Goal: Task Accomplishment & Management: Use online tool/utility

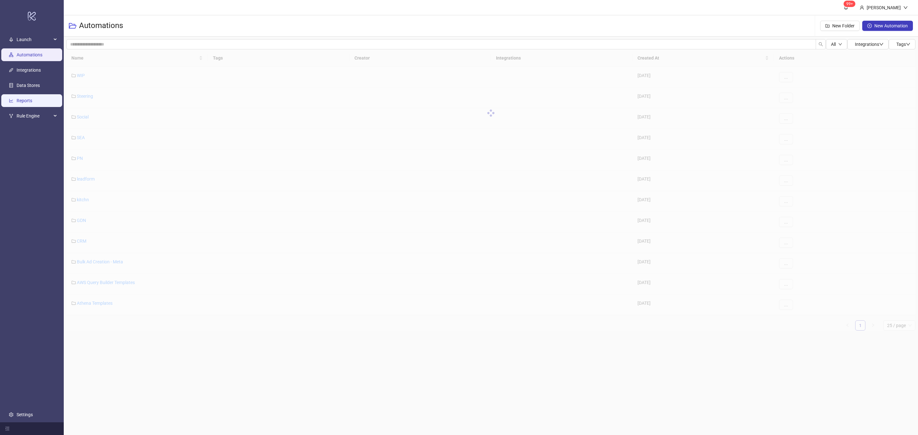
click at [27, 98] on link "Reports" at bounding box center [25, 100] width 16 height 5
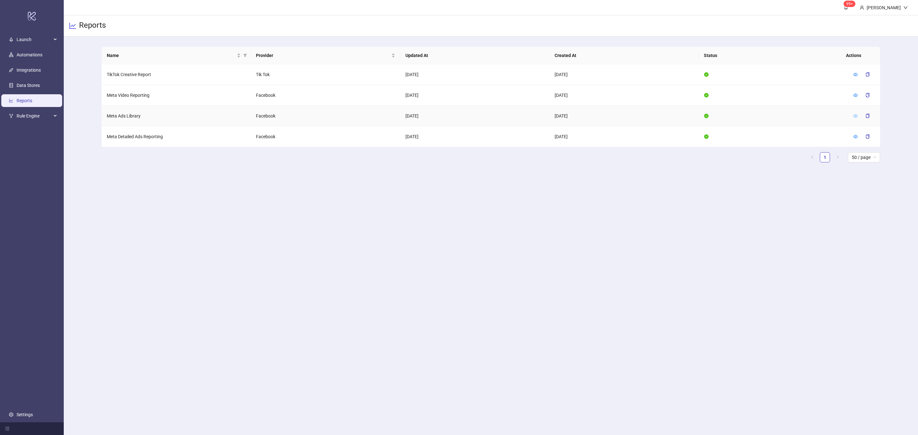
click at [853, 117] on icon "eye" at bounding box center [855, 116] width 4 height 4
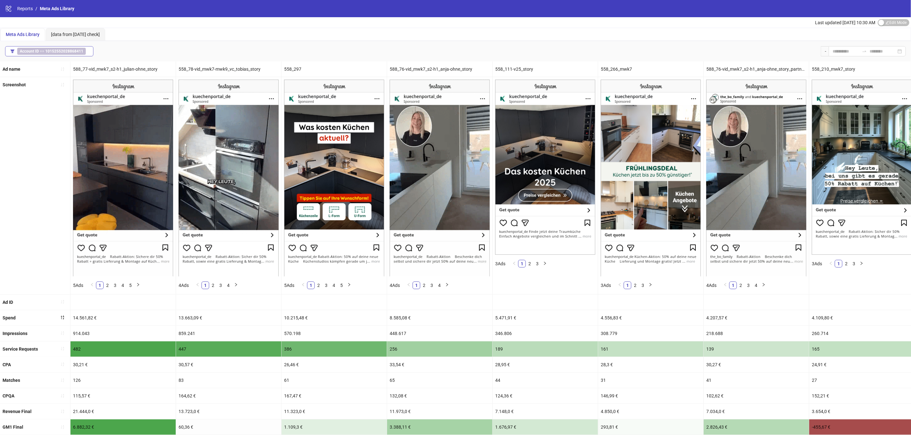
click at [75, 53] on b "10152552028868411" at bounding box center [64, 51] width 38 height 4
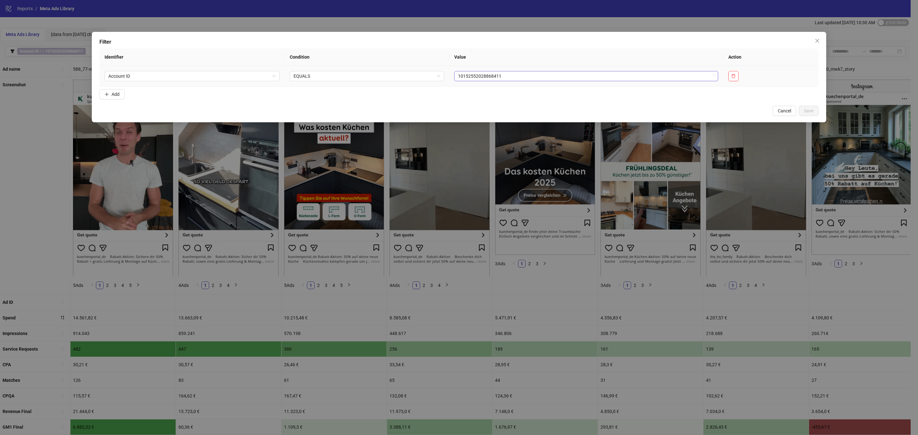
click at [651, 77] on span "10152552028868411" at bounding box center [586, 76] width 256 height 10
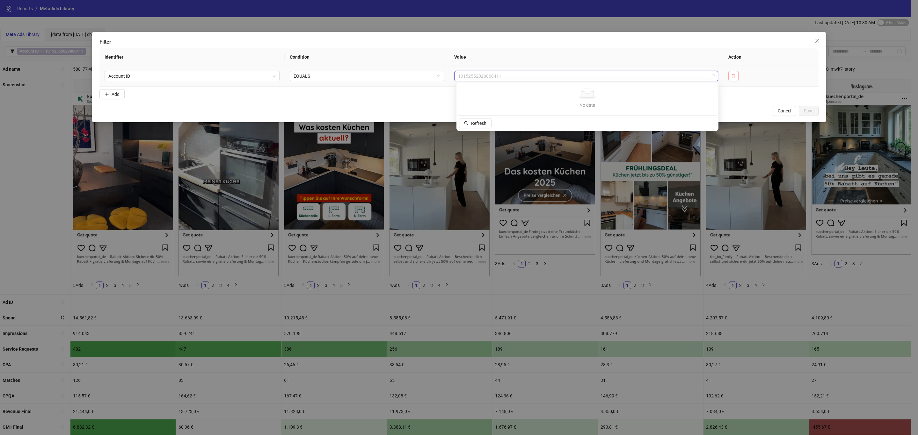
click at [730, 72] on button "button" at bounding box center [733, 76] width 10 height 10
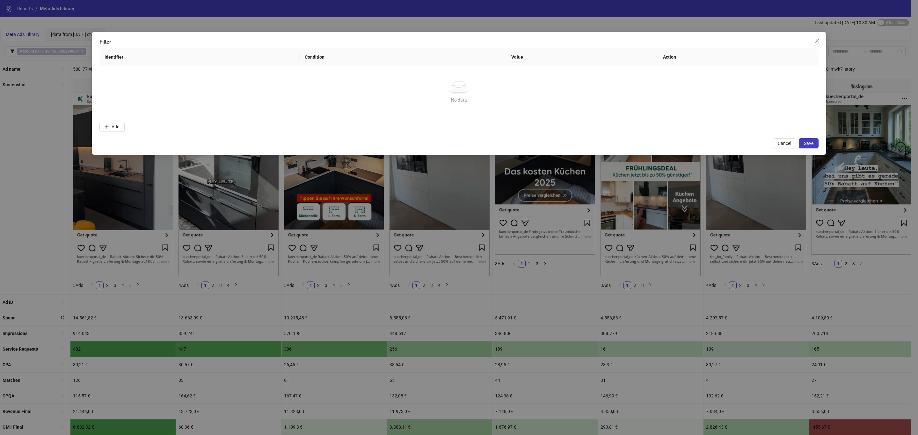
click at [733, 76] on td "No data No data" at bounding box center [458, 92] width 719 height 53
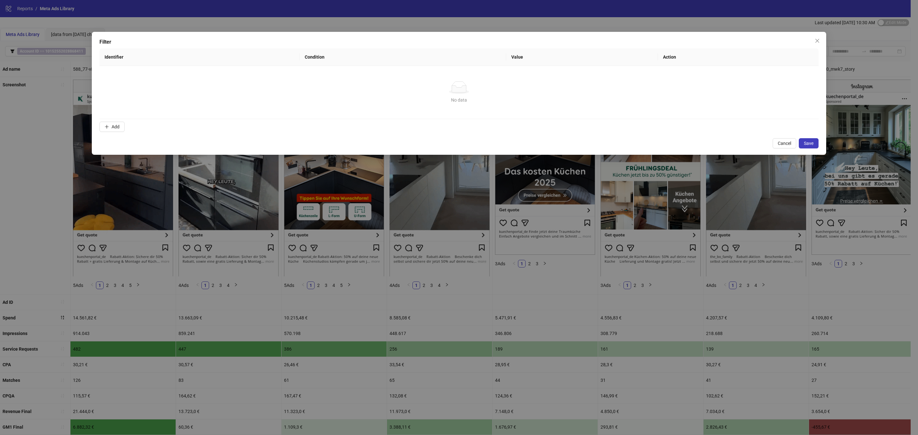
click at [277, 9] on div "Filter Identifier Condition Value Action No data No data Add Cancel Save" at bounding box center [459, 217] width 918 height 435
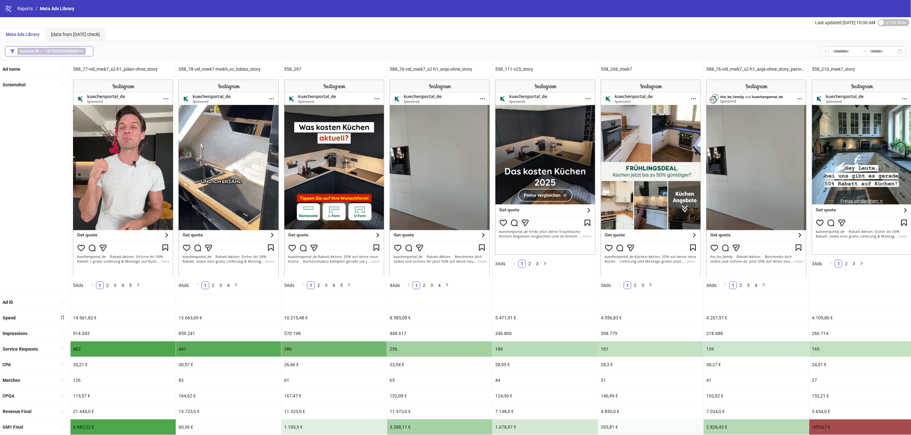
click at [68, 55] on button "Account ID == 10152552028868411" at bounding box center [49, 51] width 88 height 10
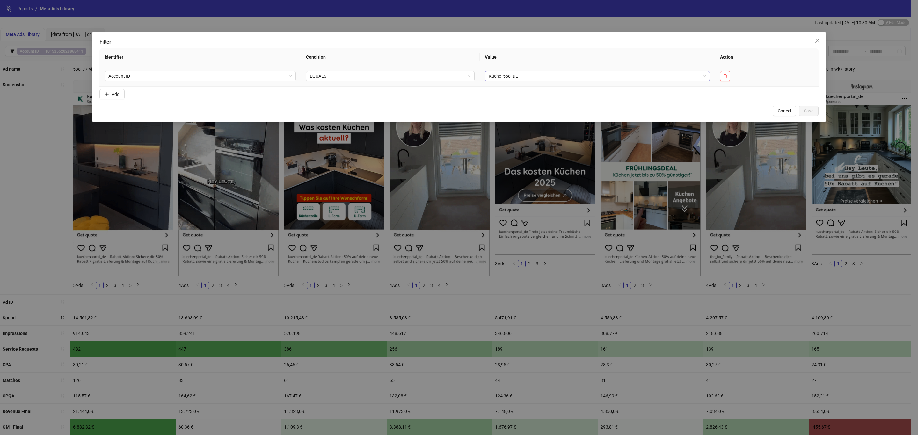
click at [544, 71] on span "Küche_558_DE" at bounding box center [598, 76] width 218 height 10
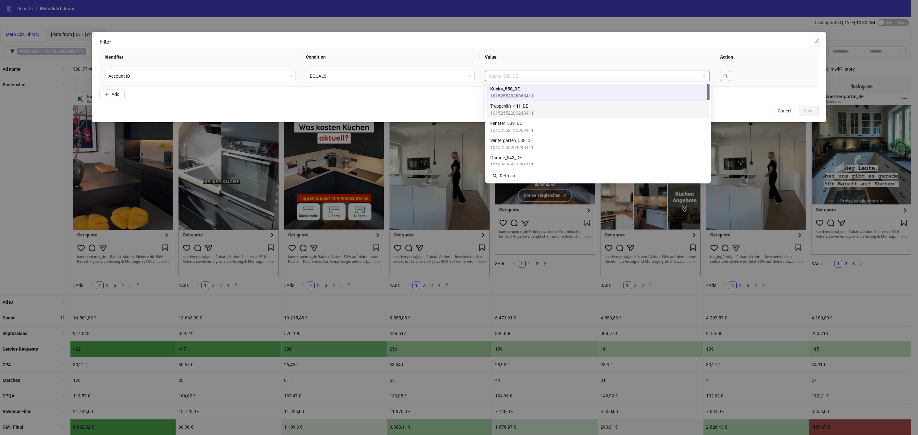
click at [520, 110] on span "10152552200248411" at bounding box center [511, 113] width 43 height 7
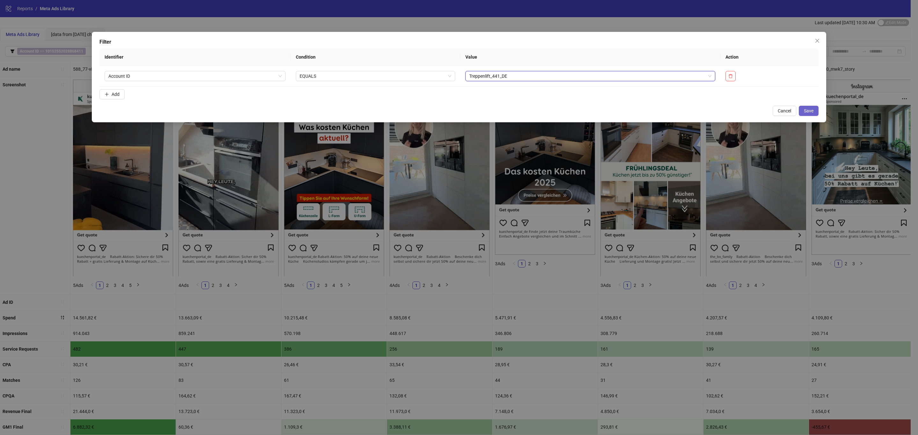
click at [813, 112] on span "Save" at bounding box center [809, 110] width 10 height 5
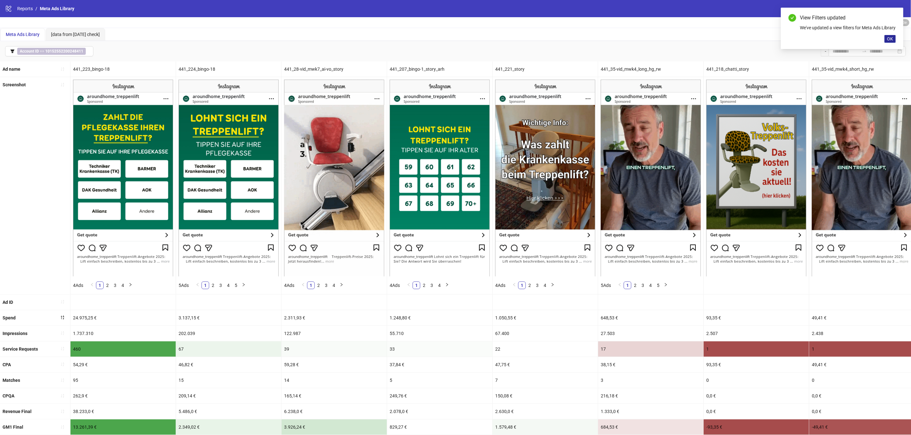
click at [890, 41] on span "OK" at bounding box center [890, 38] width 6 height 5
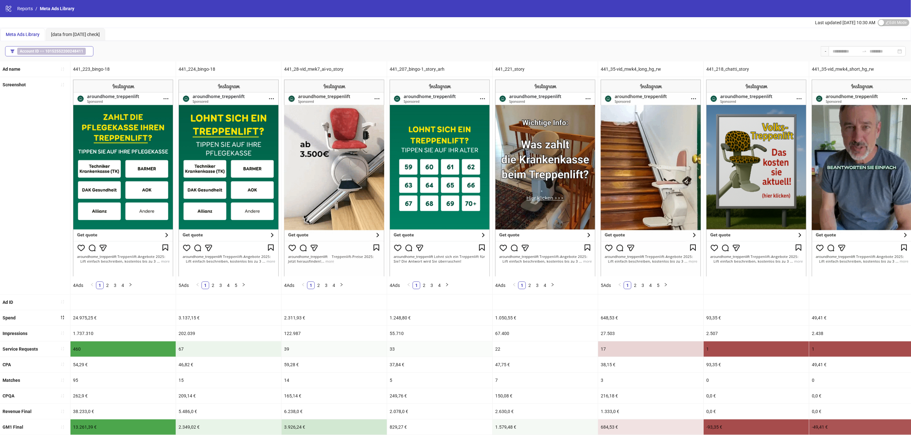
click at [48, 56] on button "Account ID == 10152552200248411" at bounding box center [49, 51] width 88 height 10
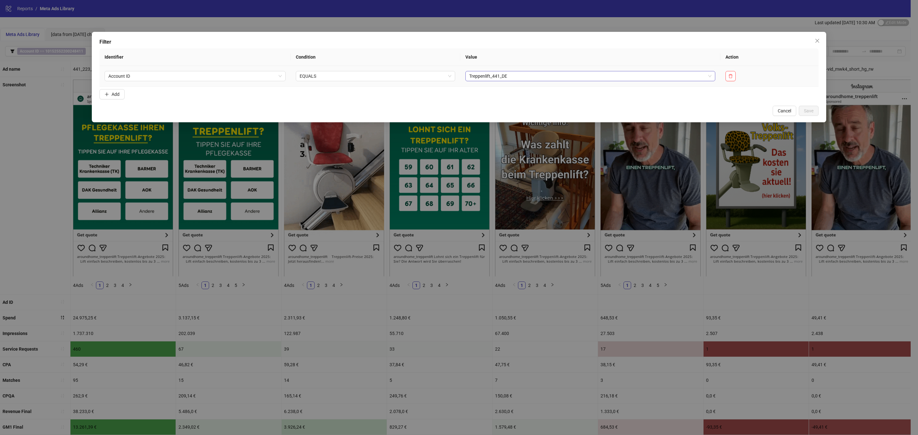
click at [468, 75] on div "Treppenlift_441_DE" at bounding box center [590, 76] width 250 height 10
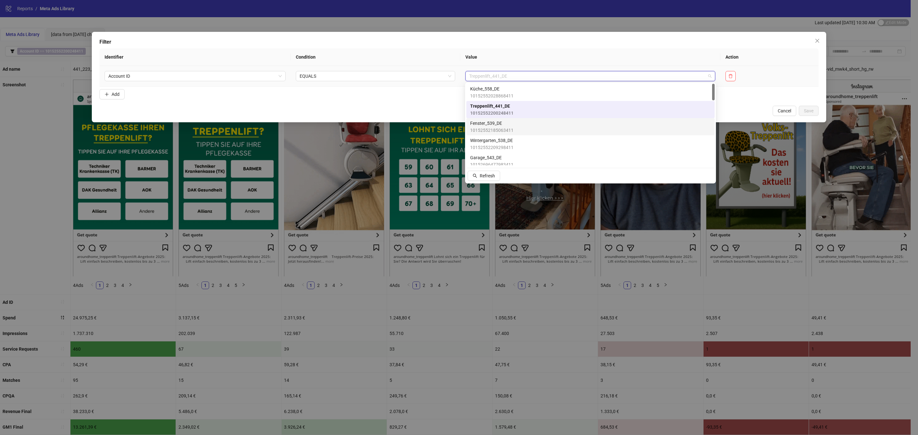
click at [492, 128] on span "10152552185063411" at bounding box center [491, 130] width 43 height 7
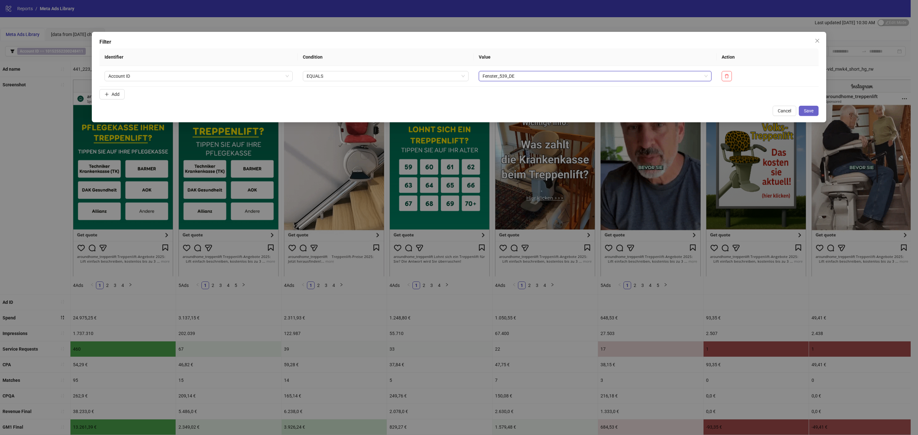
click at [809, 109] on span "Save" at bounding box center [809, 110] width 10 height 5
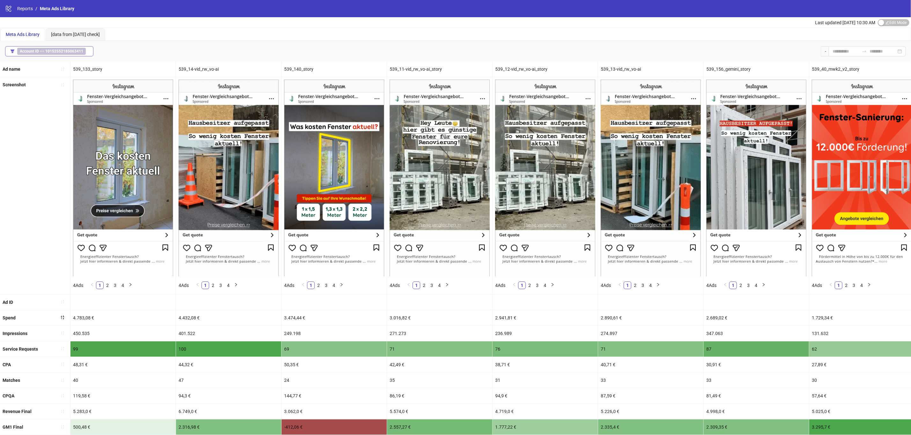
click at [80, 52] on b "10152552185063411" at bounding box center [64, 51] width 38 height 4
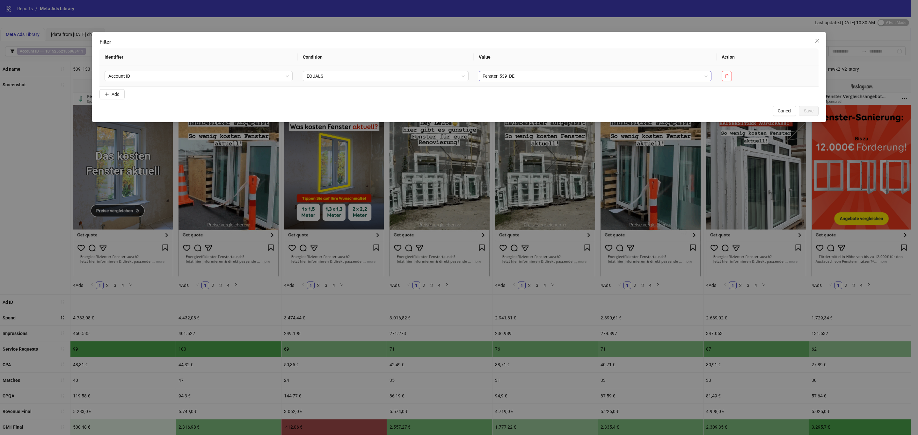
click at [648, 77] on span "Fenster_539_DE" at bounding box center [595, 76] width 225 height 10
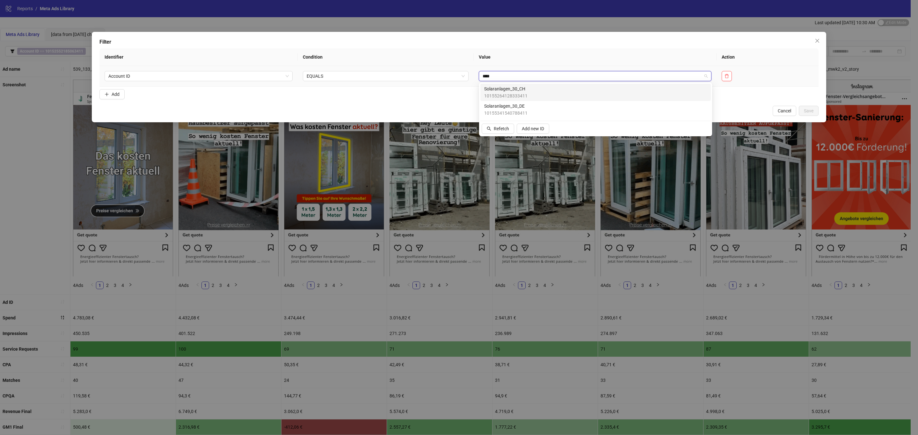
type input "*****"
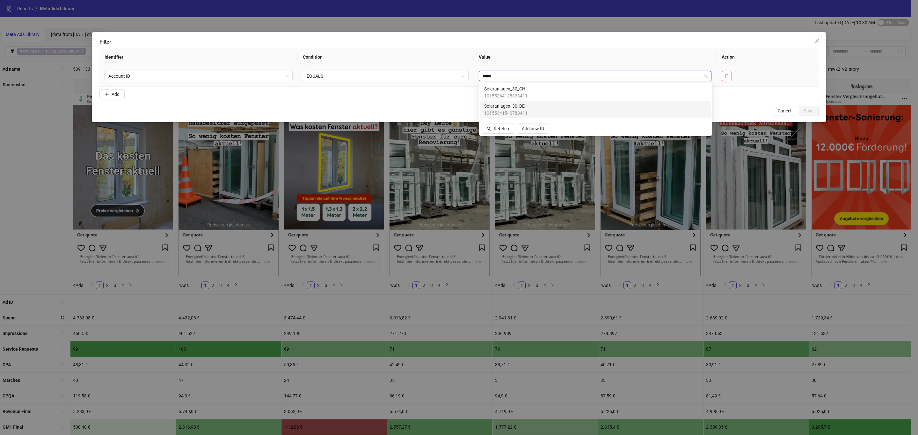
click at [543, 108] on div "Solaranlagen_30_DE 10155341540788411" at bounding box center [595, 110] width 223 height 14
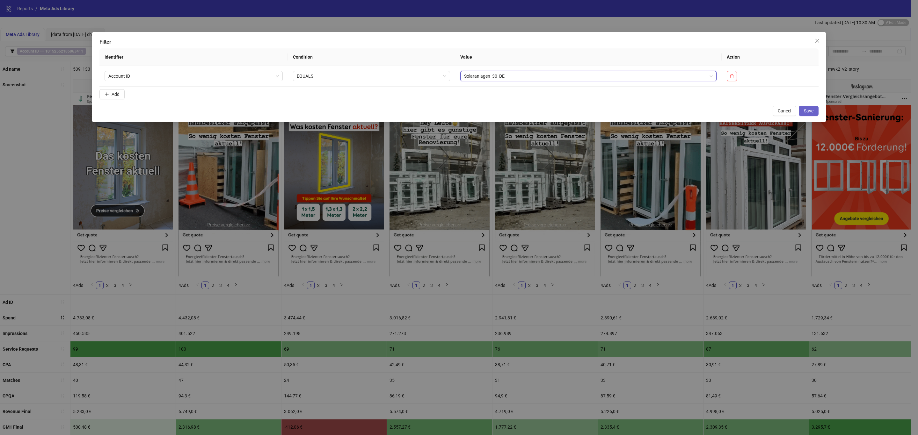
click at [813, 113] on button "Save" at bounding box center [809, 111] width 20 height 10
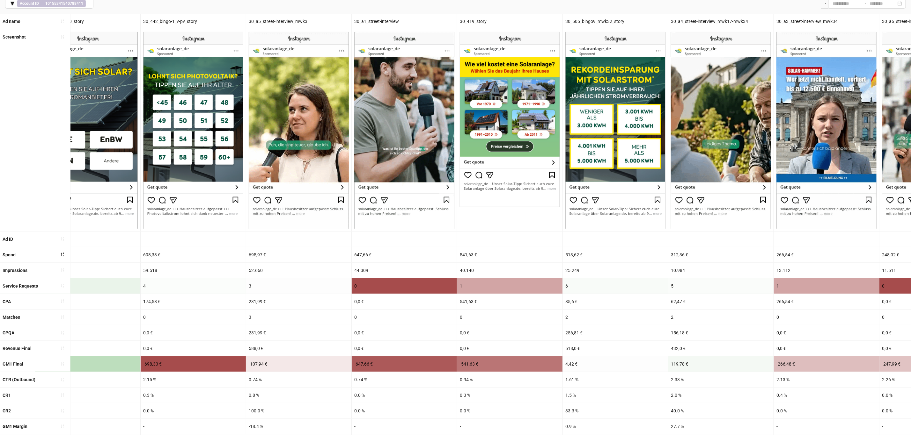
scroll to position [0, 457]
